Goal: Task Accomplishment & Management: Manage account settings

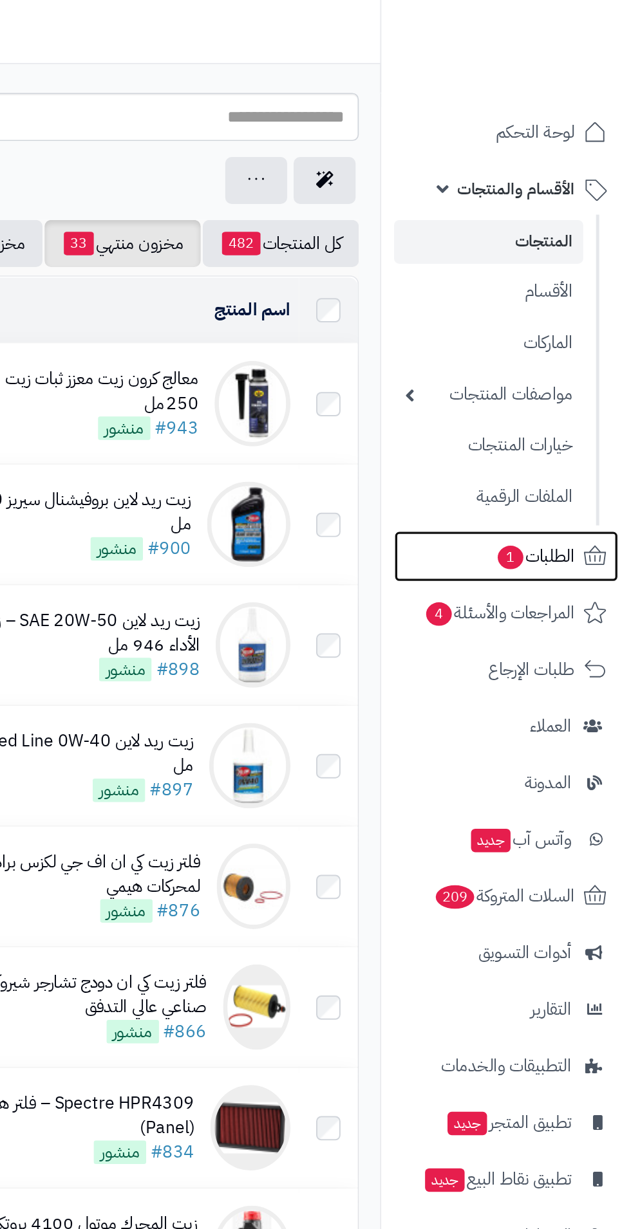
click at [559, 337] on span "1" at bounding box center [557, 336] width 15 height 14
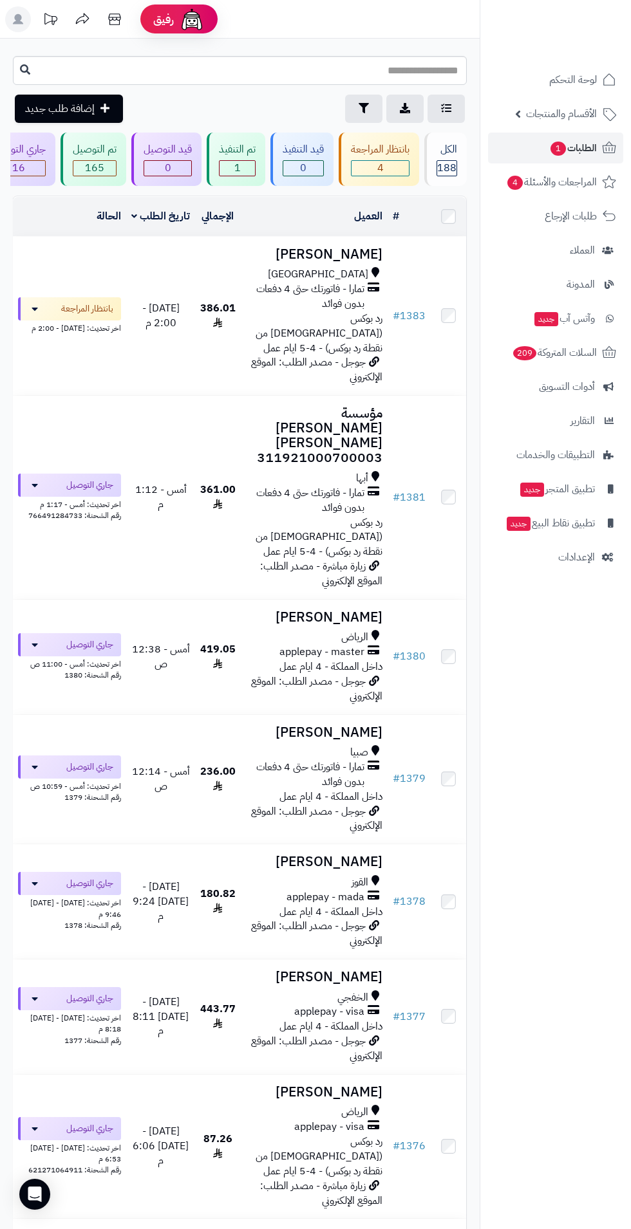
click at [368, 252] on h3 "[PERSON_NAME]" at bounding box center [314, 254] width 136 height 15
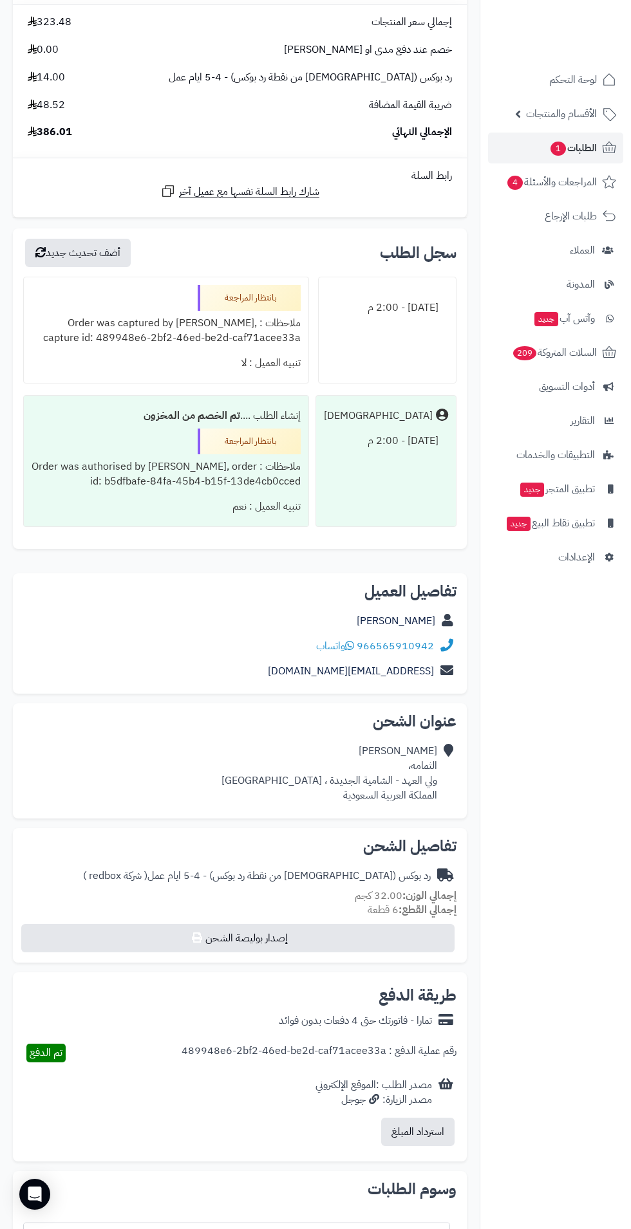
scroll to position [599, 0]
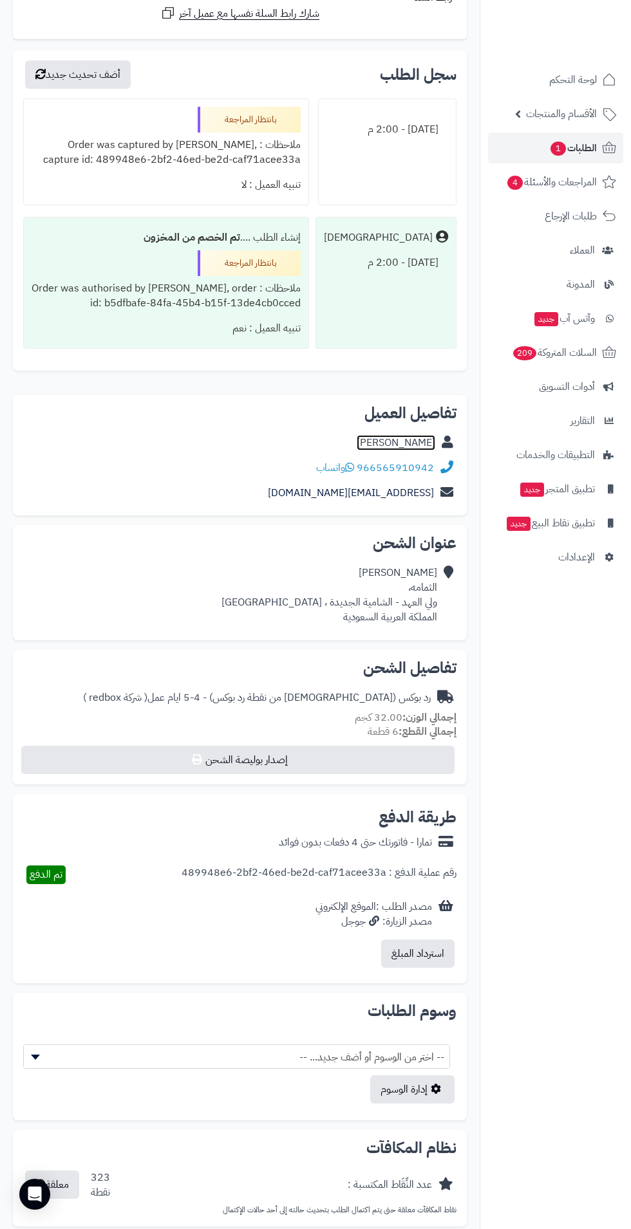
click at [431, 444] on link "[PERSON_NAME]" at bounding box center [396, 442] width 79 height 15
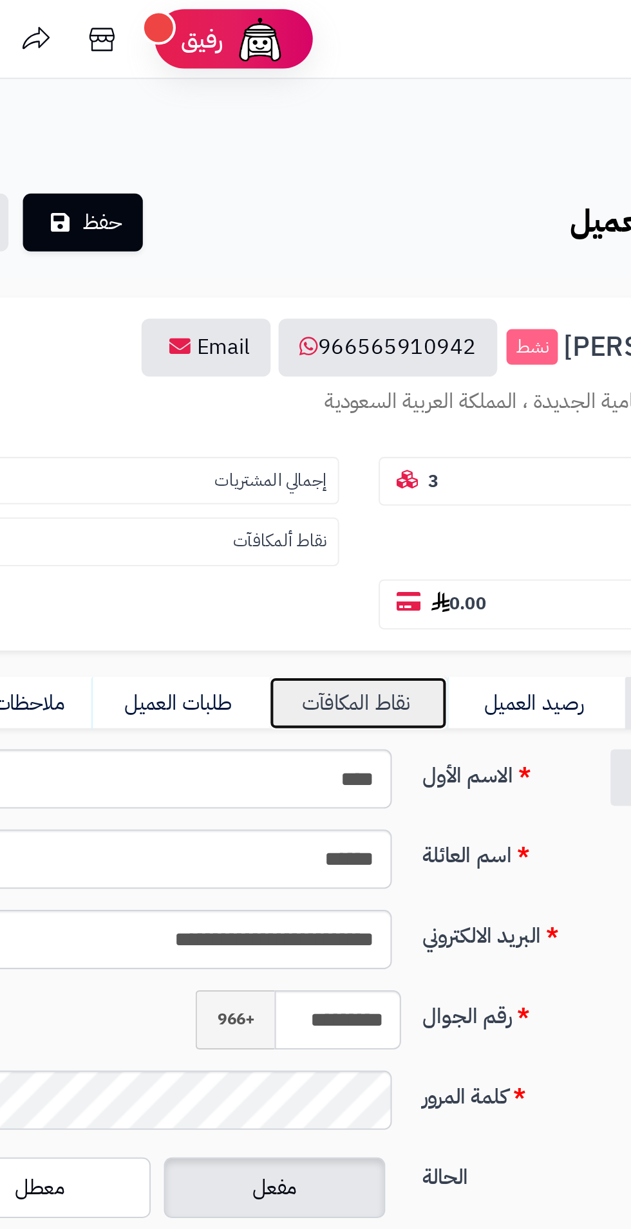
click at [263, 349] on link "نقاط المكافآت" at bounding box center [239, 344] width 87 height 26
